Goal: Task Accomplishment & Management: Manage account settings

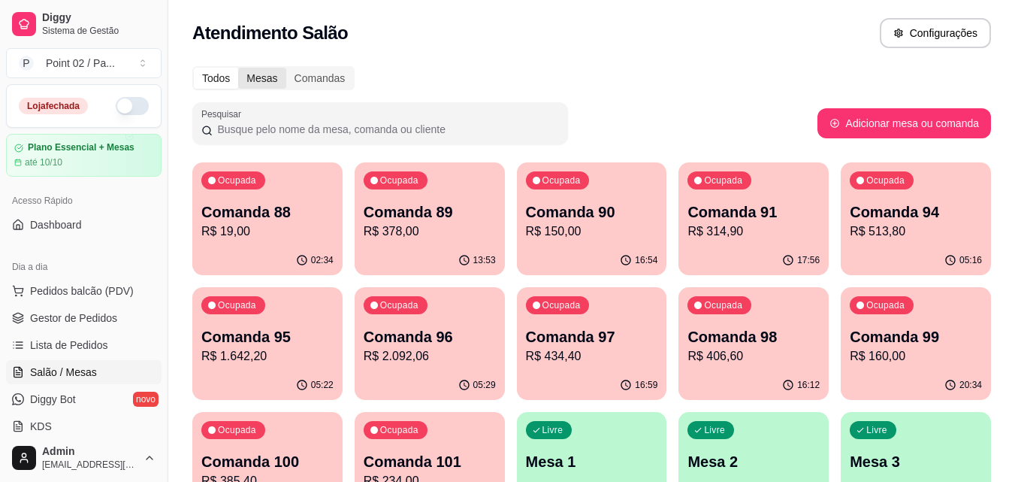
click at [273, 70] on div "Mesas" at bounding box center [261, 78] width 47 height 21
click at [238, 68] on input "Mesas" at bounding box center [238, 68] width 0 height 0
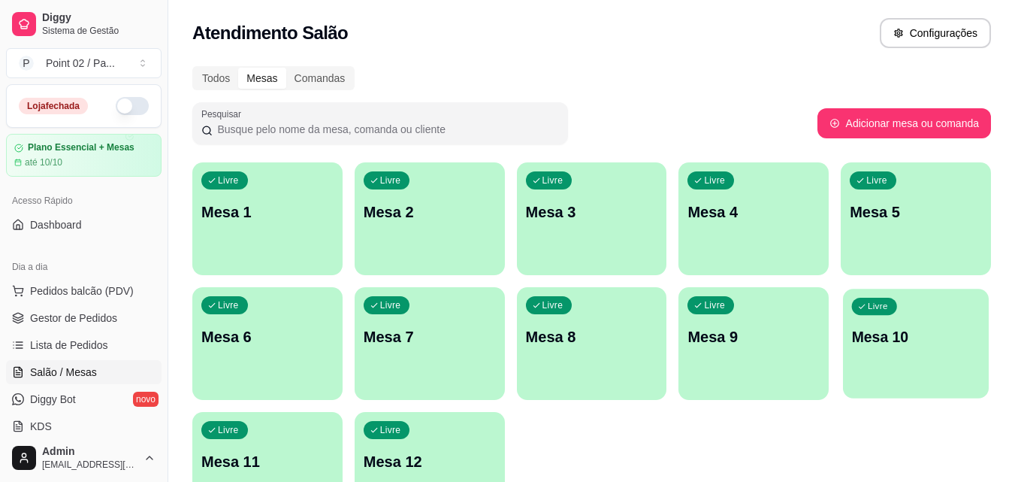
click at [914, 373] on div "Livre Mesa 10" at bounding box center [916, 335] width 146 height 92
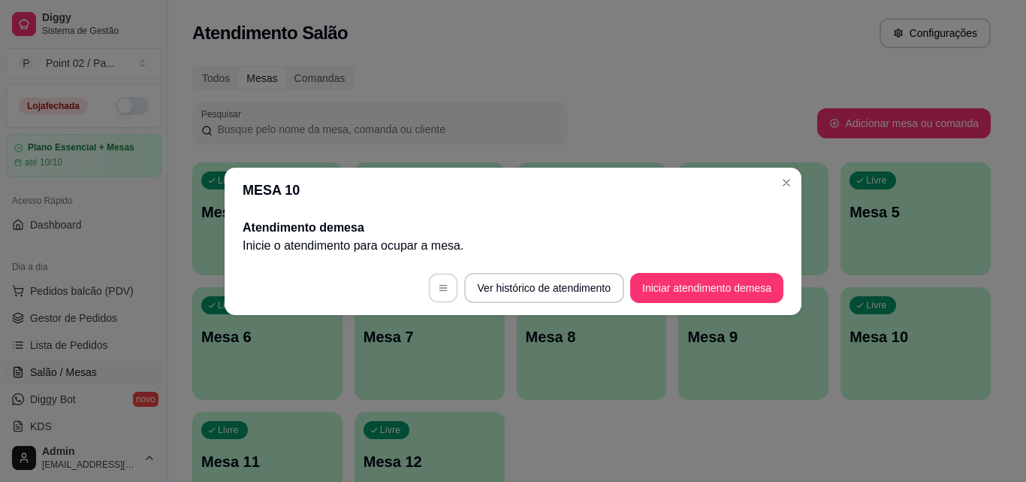
click at [445, 283] on button "button" at bounding box center [442, 287] width 29 height 29
click at [550, 288] on button "Ver histórico de atendimento" at bounding box center [544, 288] width 160 height 30
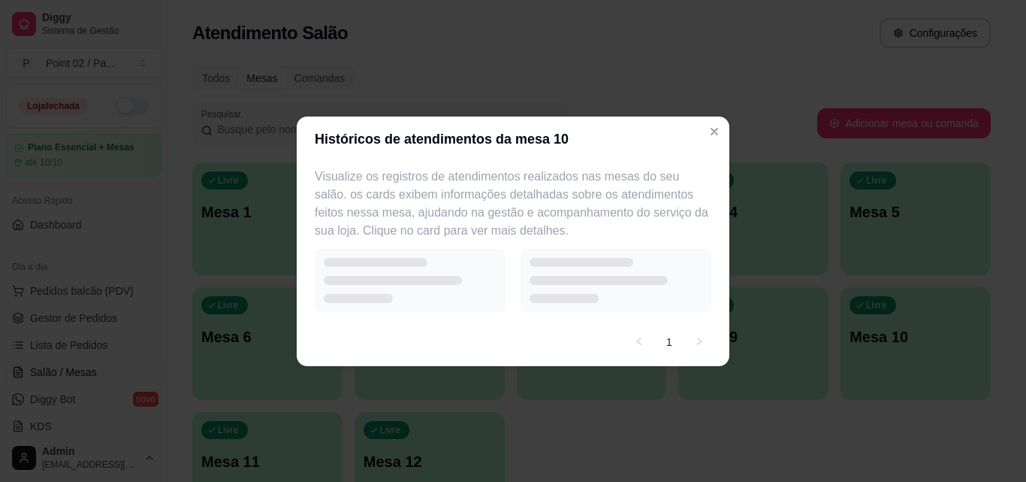
select select "7"
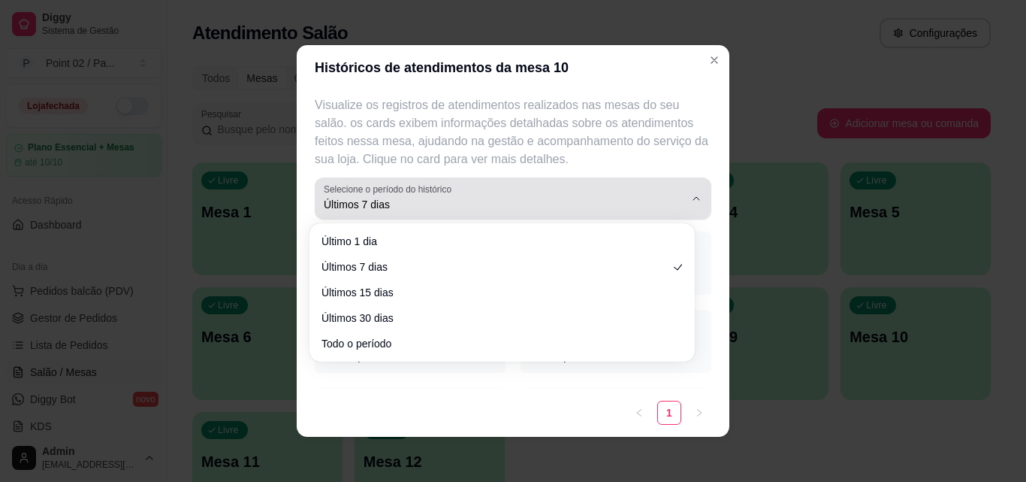
click at [662, 197] on span "Últimos 7 dias" at bounding box center [504, 204] width 361 height 15
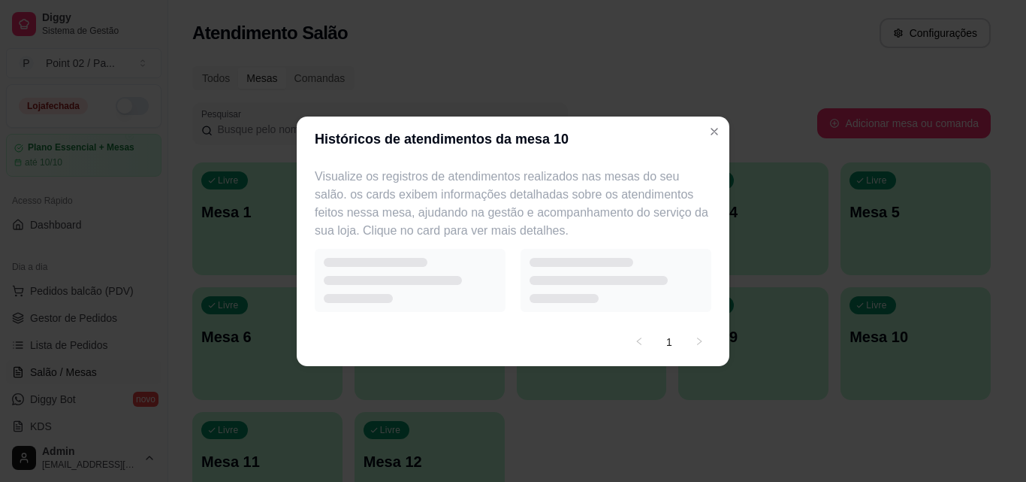
select select "0"
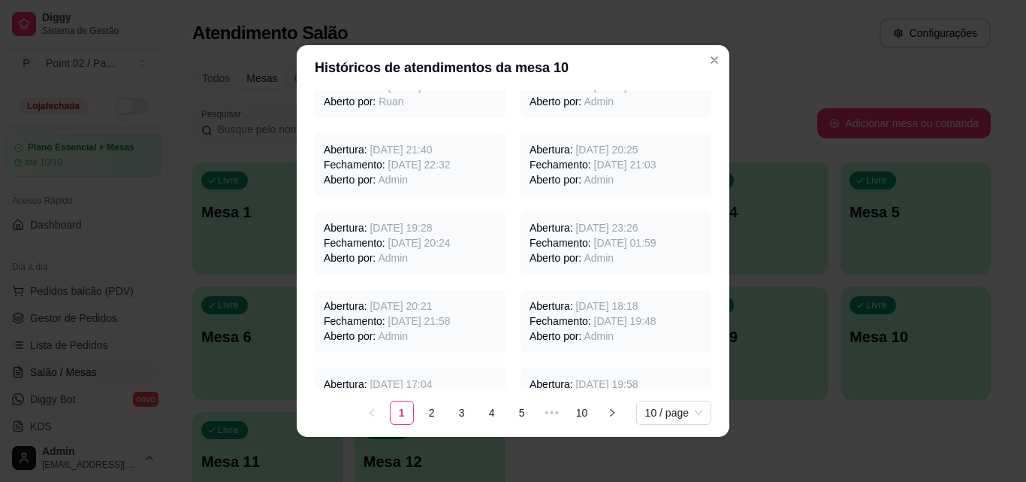
scroll to position [225, 0]
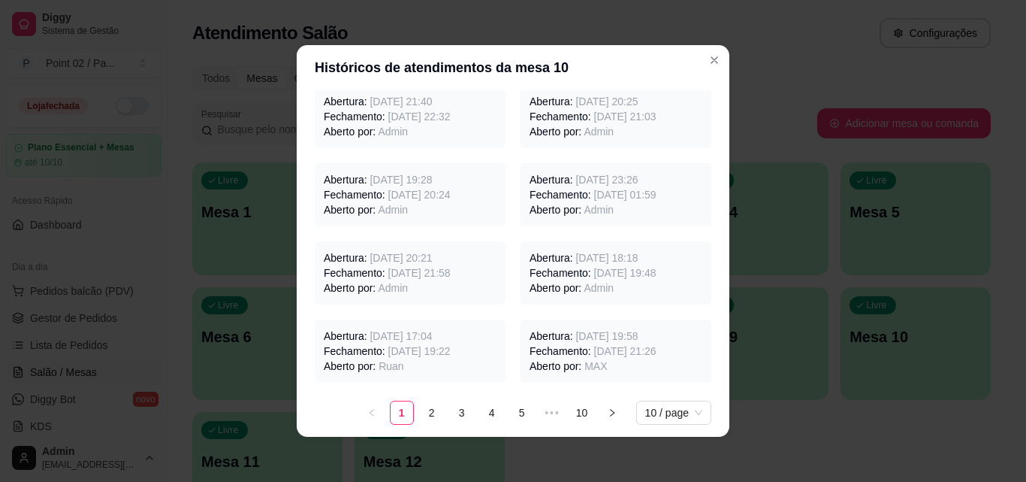
click at [446, 349] on span "[DATE] 19:22" at bounding box center [419, 351] width 62 height 12
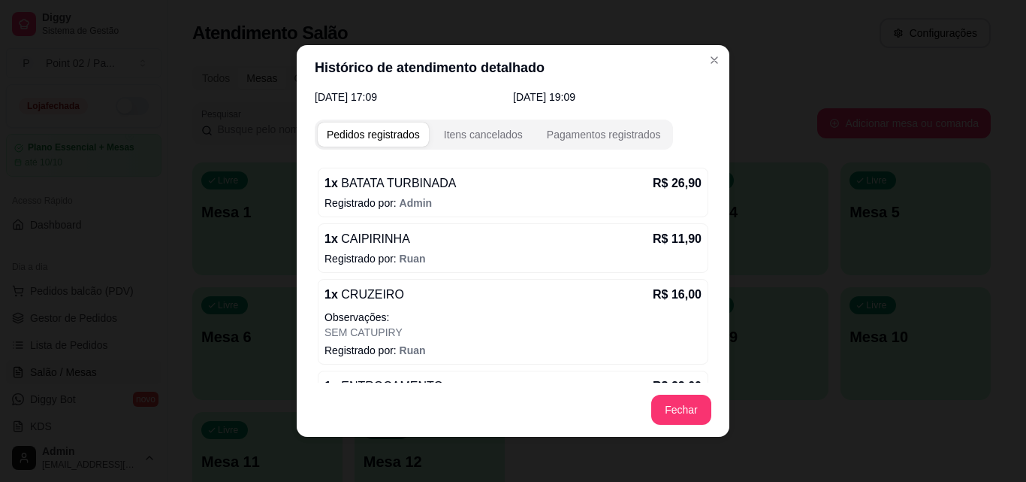
scroll to position [0, 0]
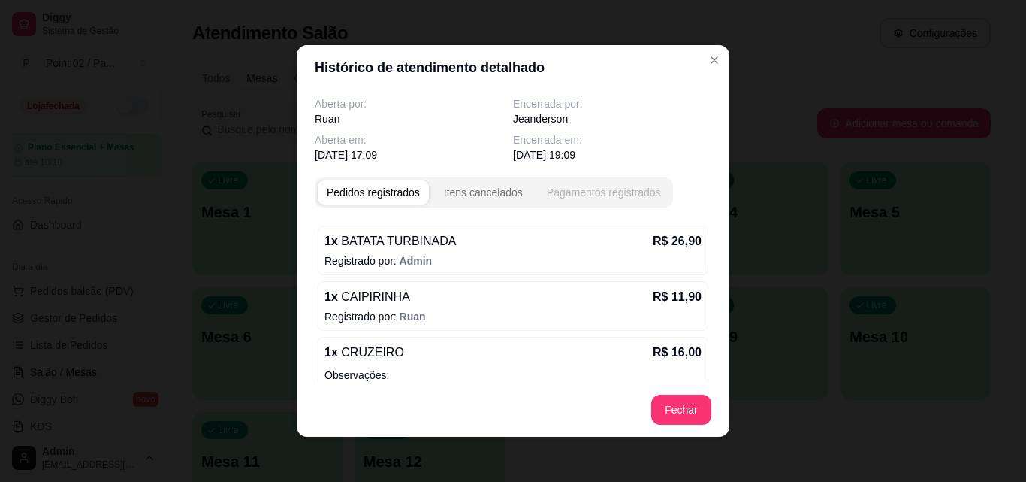
click at [637, 194] on div "Pagamentos registrados" at bounding box center [604, 192] width 114 height 15
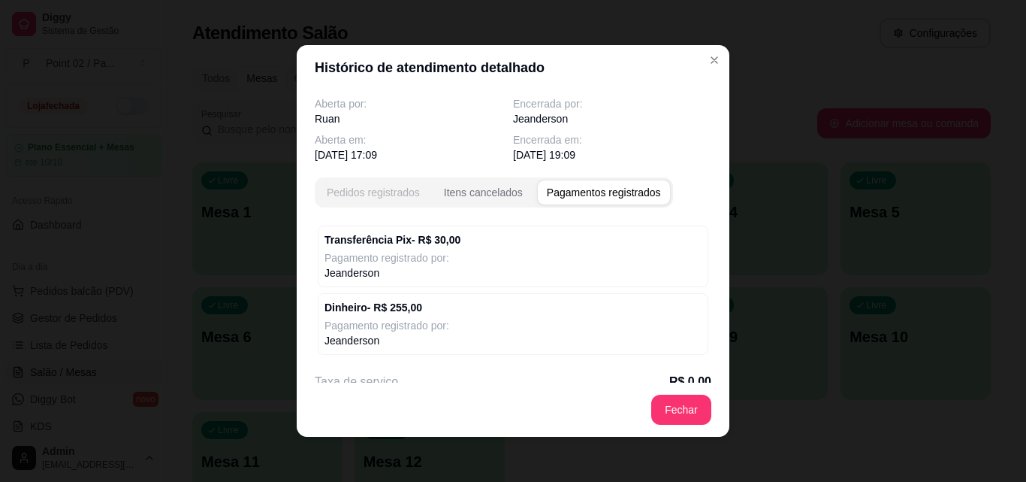
click at [382, 188] on div "Pedidos registrados" at bounding box center [373, 192] width 93 height 15
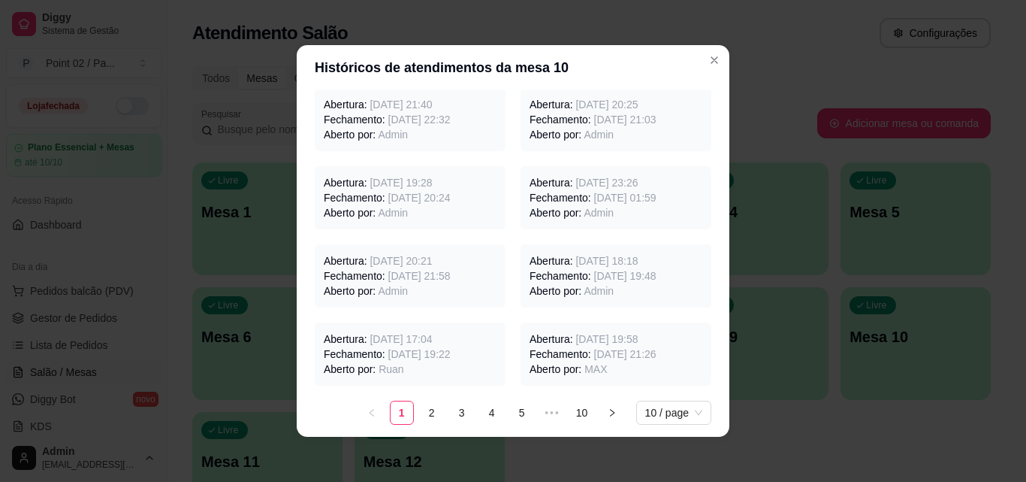
scroll to position [225, 0]
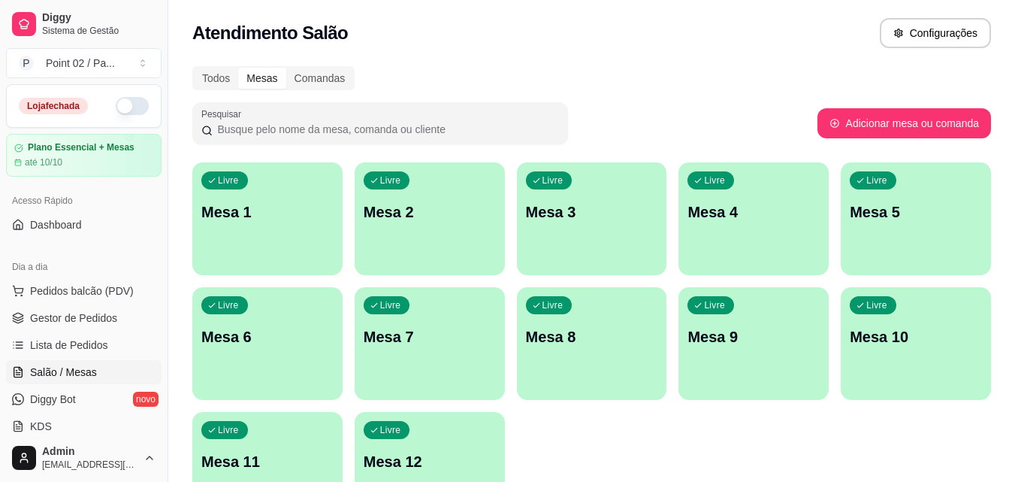
click at [623, 363] on div "Livre Mesa 8" at bounding box center [592, 334] width 150 height 95
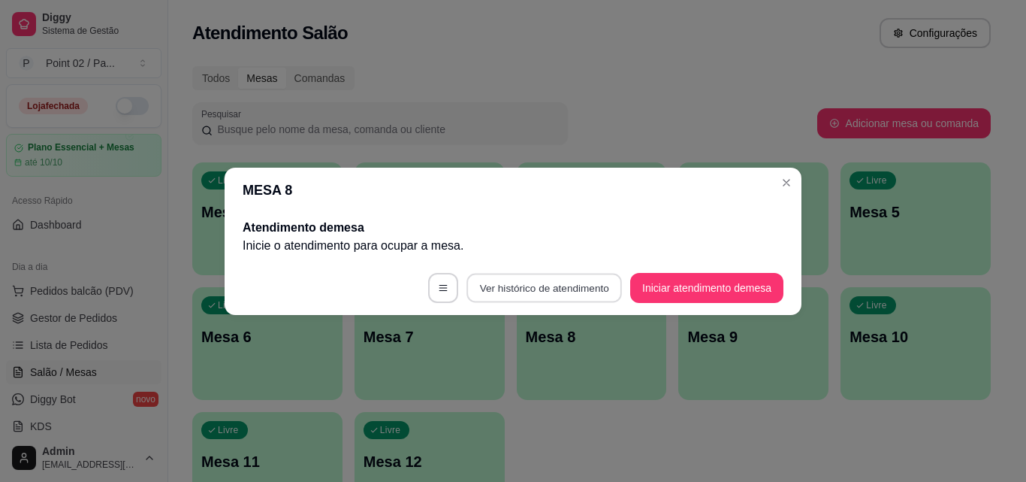
click at [526, 292] on button "Ver histórico de atendimento" at bounding box center [545, 287] width 156 height 29
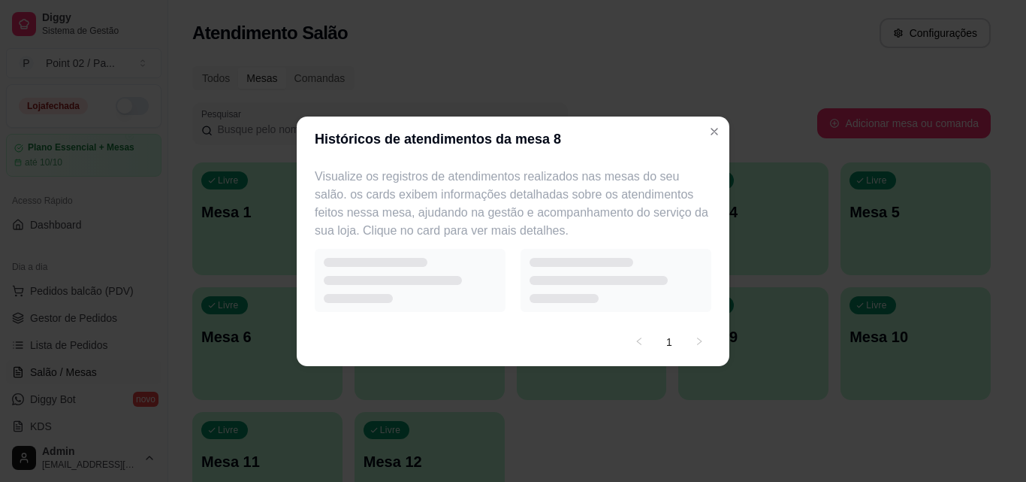
select select "7"
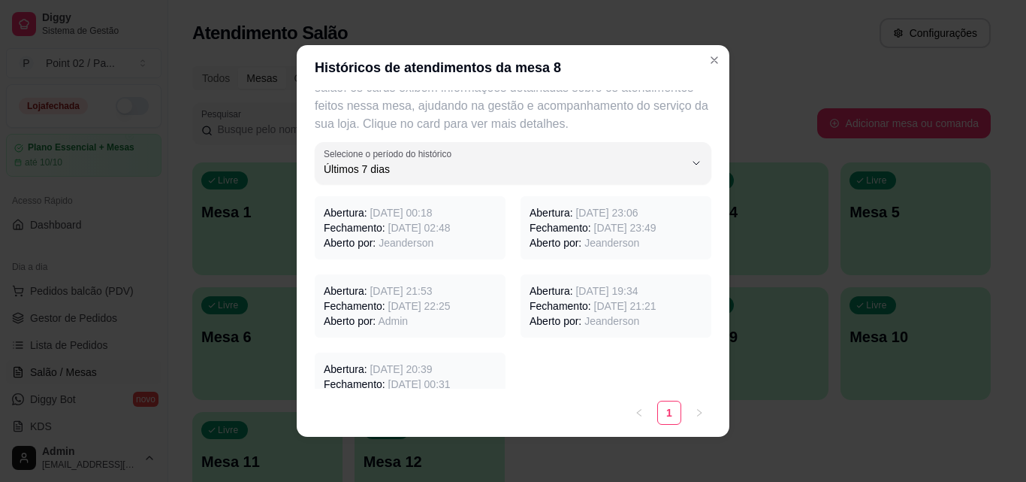
scroll to position [68, 0]
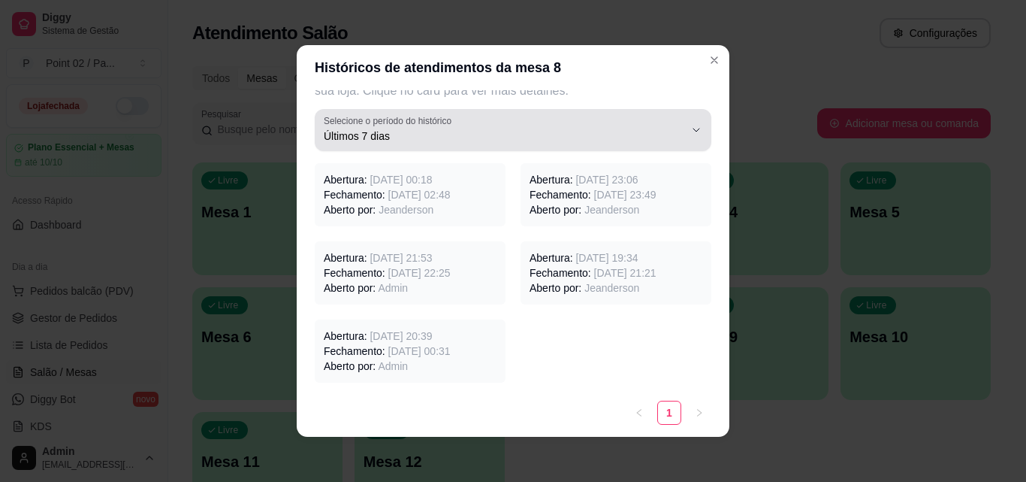
click at [658, 125] on div "Últimos 7 dias" at bounding box center [504, 130] width 361 height 30
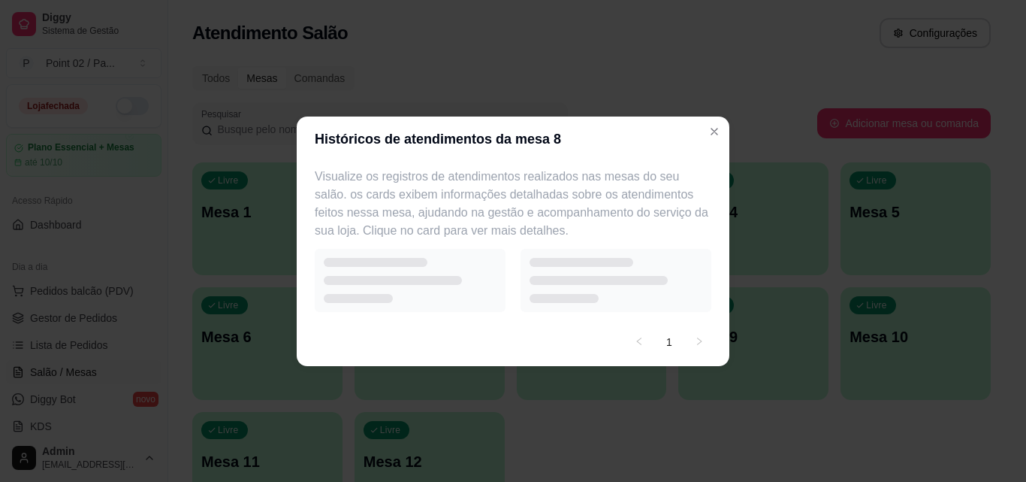
scroll to position [0, 0]
select select "15"
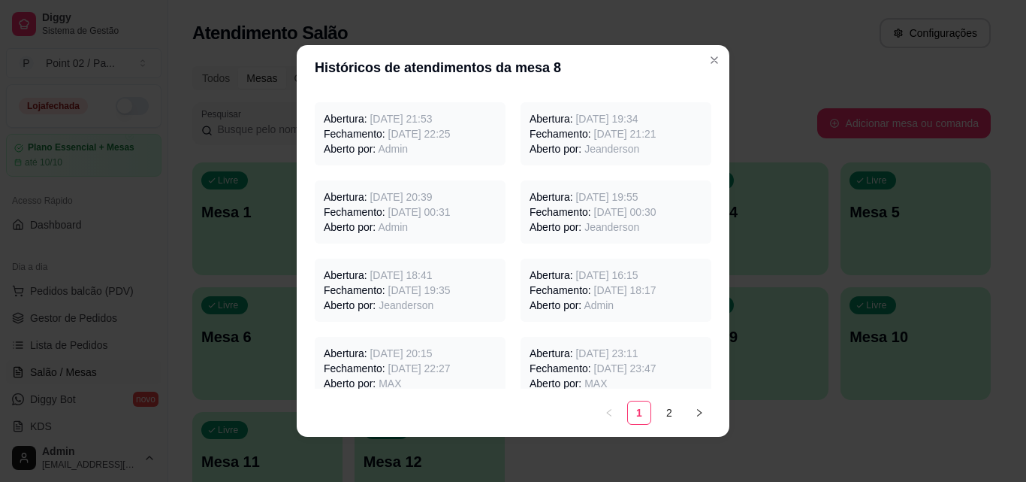
scroll to position [215, 0]
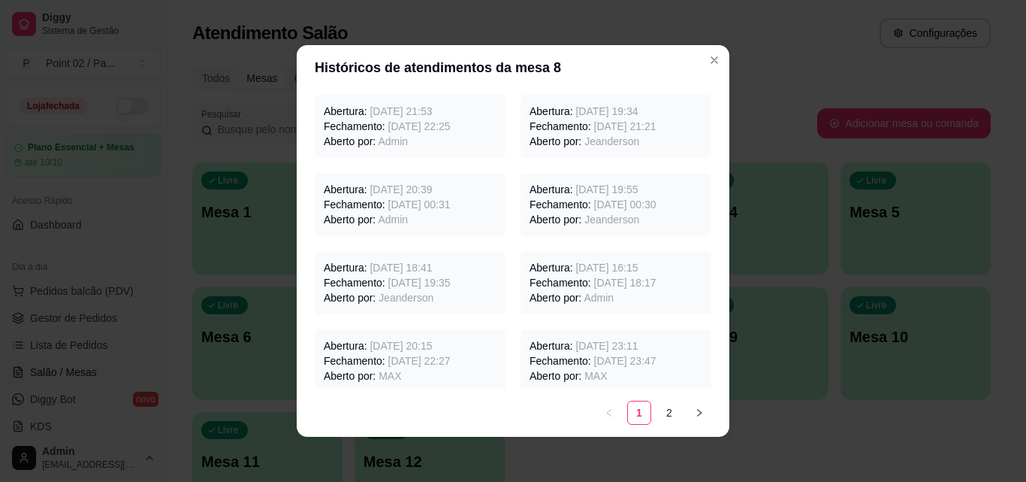
click at [451, 278] on span "[DATE] 19:35" at bounding box center [419, 283] width 62 height 12
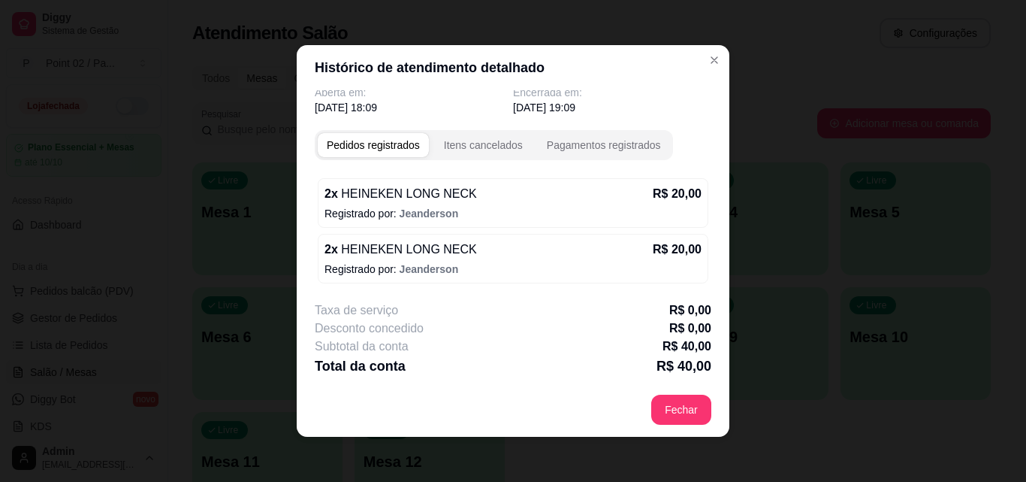
scroll to position [25, 0]
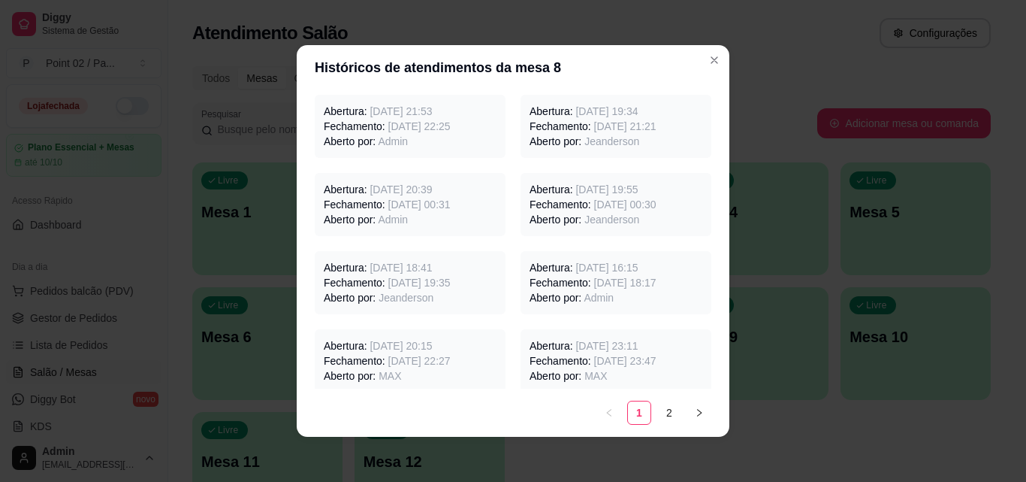
click at [615, 283] on span "[DATE] 18:17" at bounding box center [625, 283] width 62 height 12
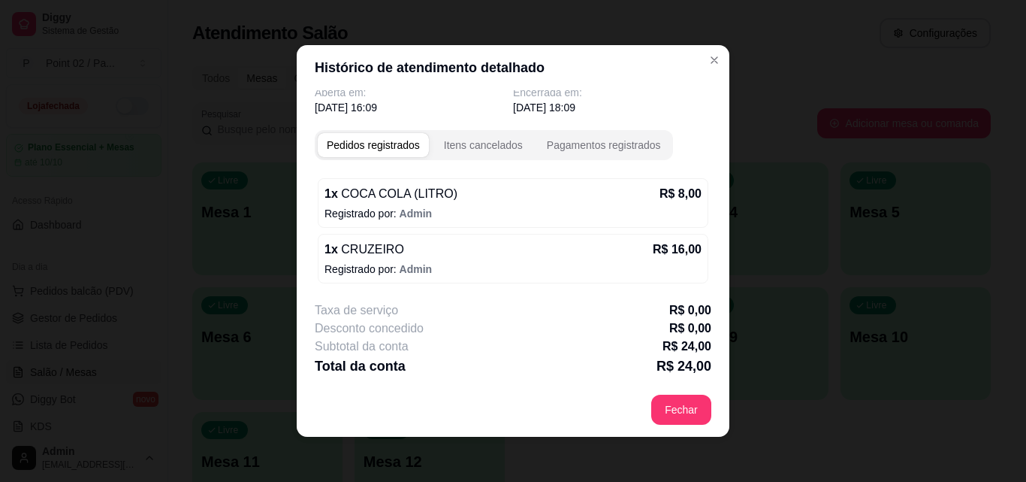
scroll to position [18, 0]
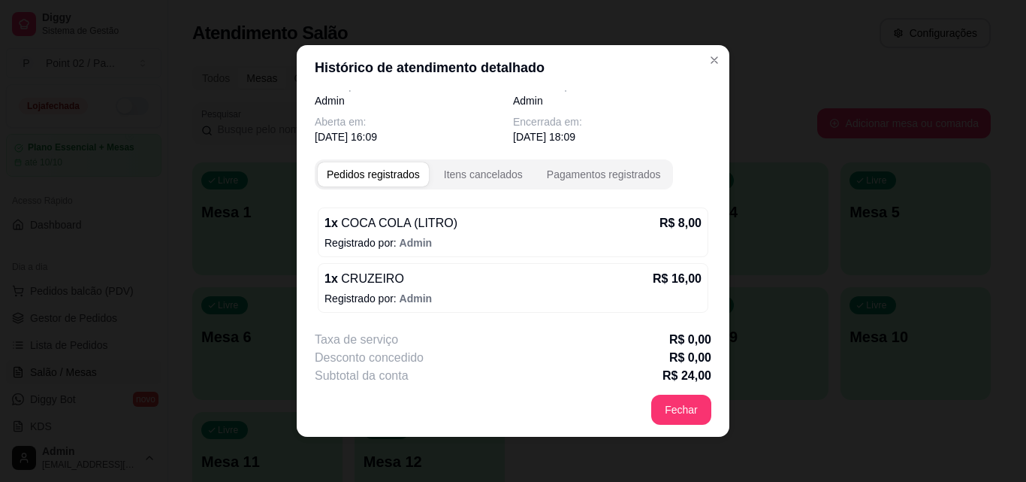
click at [720, 161] on div "Aberta por: Admin Encerrada por: Admin Aberta em: [DATE] 16:09 Encerrada em: [D…" at bounding box center [513, 236] width 433 height 292
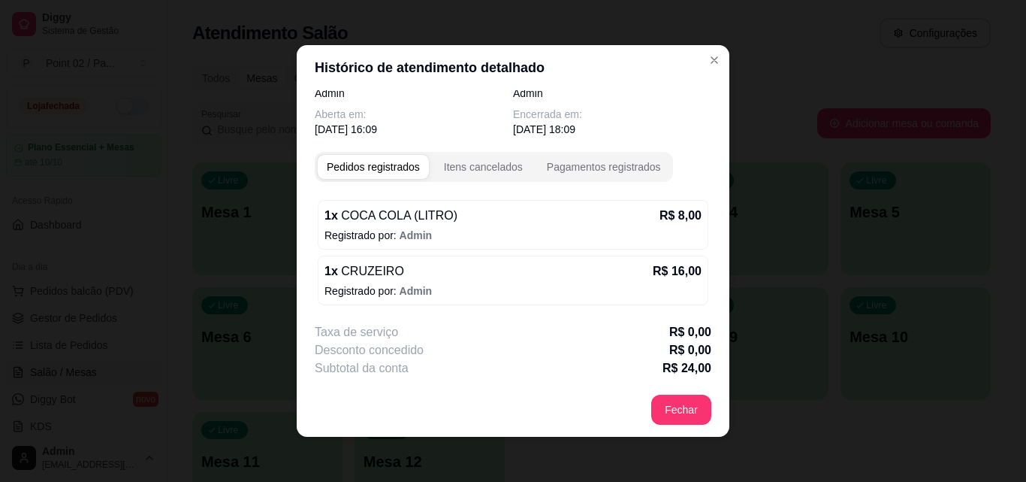
scroll to position [47, 0]
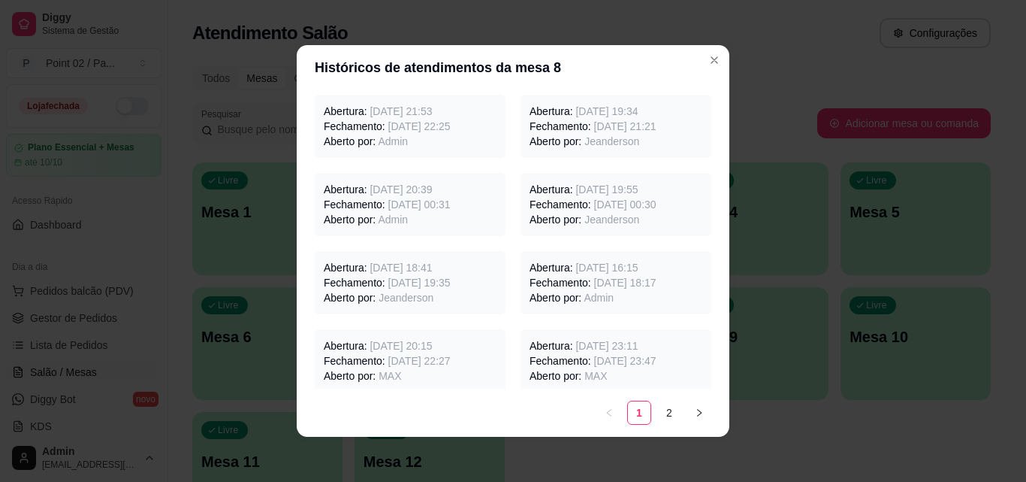
click at [549, 293] on p "Aberto por: Admin" at bounding box center [616, 297] width 173 height 15
